Goal: Find specific fact: Find specific fact

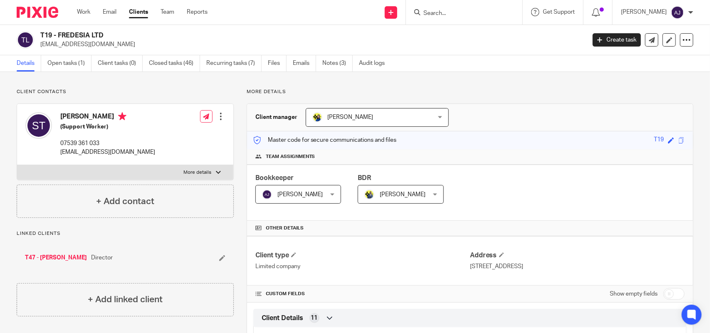
scroll to position [664, 0]
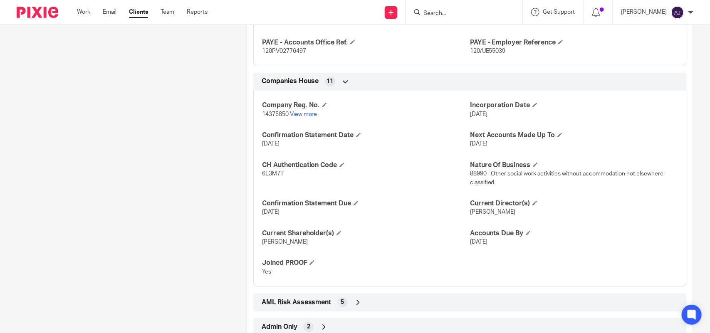
click at [441, 5] on div at bounding box center [464, 12] width 116 height 25
click at [439, 7] on form at bounding box center [466, 12] width 89 height 10
click at [440, 11] on input "Search" at bounding box center [459, 13] width 75 height 7
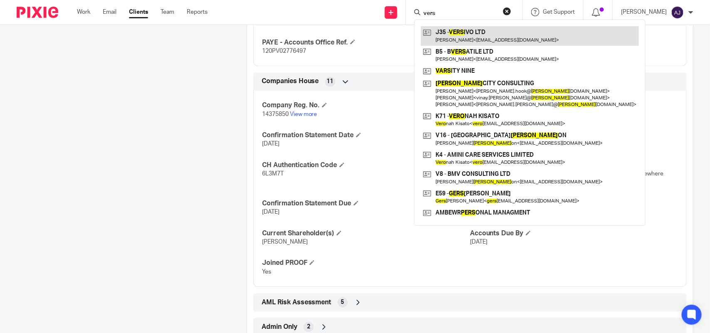
type input "vers"
click at [512, 37] on link at bounding box center [530, 35] width 218 height 19
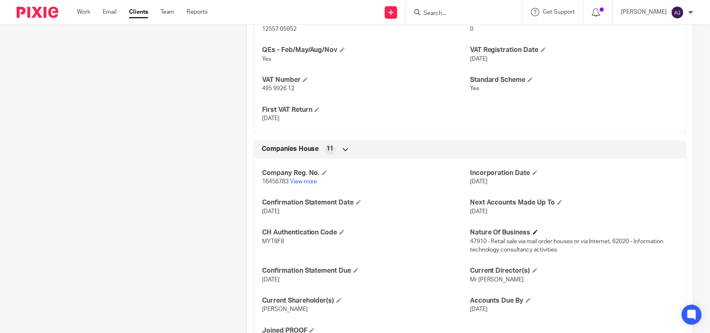
scroll to position [757, 0]
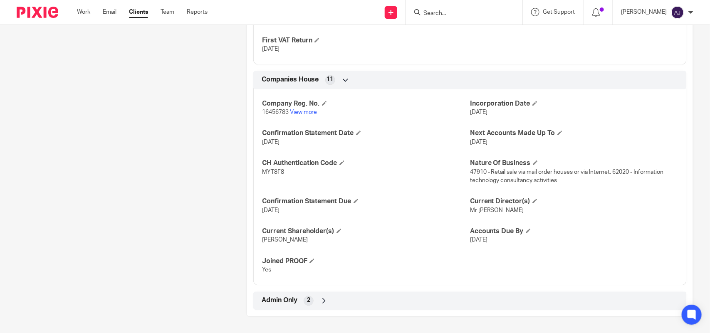
drag, startPoint x: 465, startPoint y: 109, endPoint x: 510, endPoint y: 113, distance: 45.5
click at [508, 112] on p "19 May 2025" at bounding box center [574, 112] width 208 height 8
click at [596, 103] on h4 "Incorporation Date" at bounding box center [574, 103] width 208 height 9
drag, startPoint x: 491, startPoint y: 171, endPoint x: 619, endPoint y: 177, distance: 128.6
click at [619, 177] on p "47910 - Retail sale via mail order houses or via Internet, 62020 - Information …" at bounding box center [574, 176] width 208 height 17
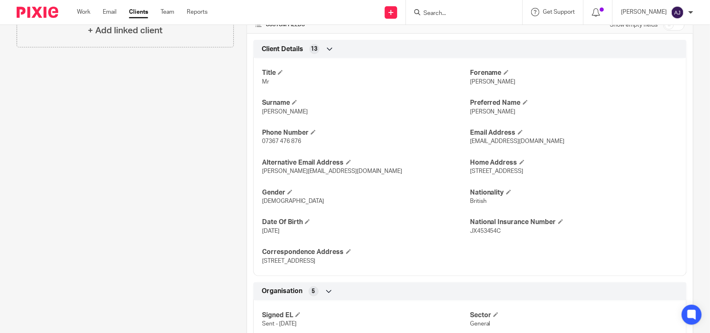
scroll to position [416, 0]
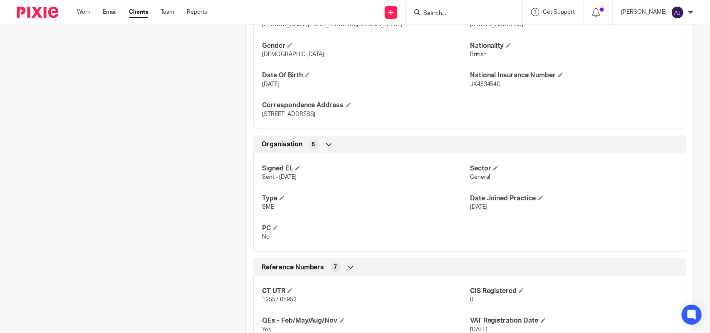
click at [163, 159] on div "Client contacts Robert Jones (Head of Operations) 07367 476 876 robertjones93a@…" at bounding box center [119, 165] width 230 height 984
